Goal: Task Accomplishment & Management: Complete application form

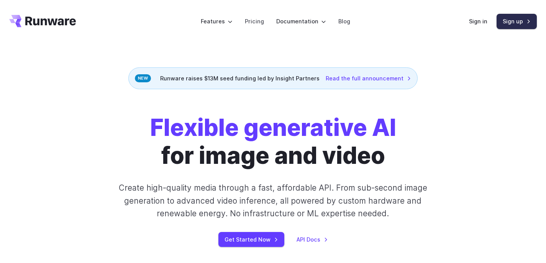
click at [510, 20] on link "Sign up" at bounding box center [516, 21] width 40 height 15
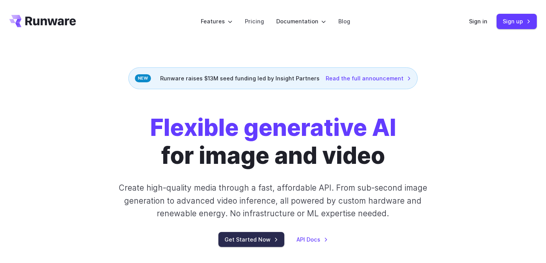
click at [268, 240] on link "Get Started Now" at bounding box center [251, 239] width 66 height 15
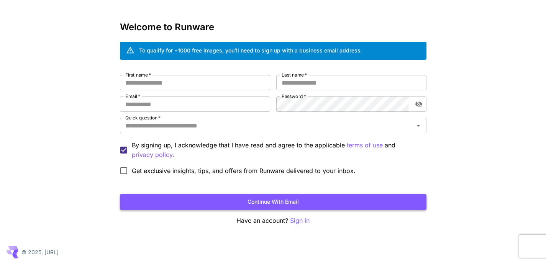
scroll to position [25, 0]
